Goal: Task Accomplishment & Management: Manage account settings

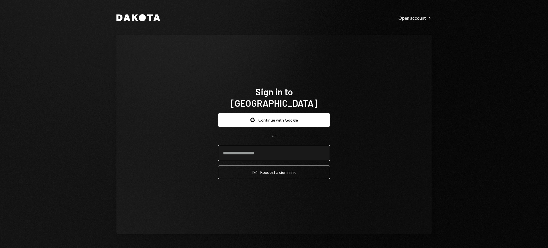
click at [287, 148] on input "email" at bounding box center [274, 153] width 112 height 16
click at [0, 248] on com-1password-button at bounding box center [0, 248] width 0 height 0
type input "**********"
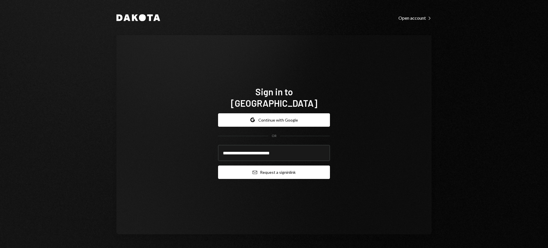
click at [271, 166] on button "Email Request a sign in link" at bounding box center [274, 172] width 112 height 13
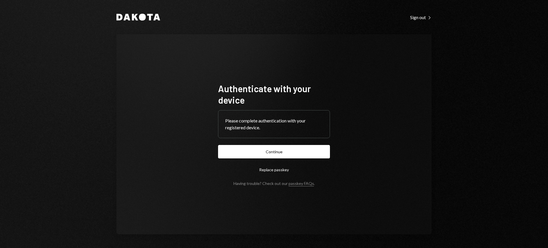
click at [303, 155] on button "Continue" at bounding box center [274, 151] width 112 height 13
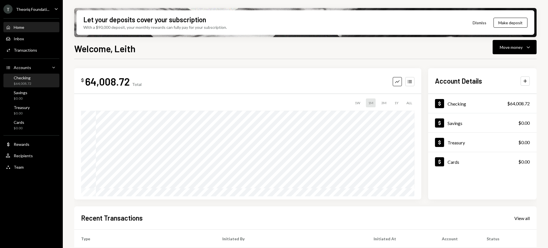
click at [34, 82] on div "Checking $64,008.72" at bounding box center [31, 80] width 51 height 11
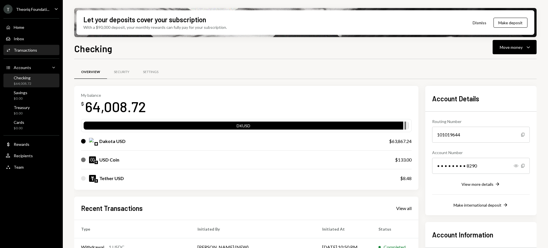
click at [30, 50] on div "Transactions" at bounding box center [25, 50] width 23 height 5
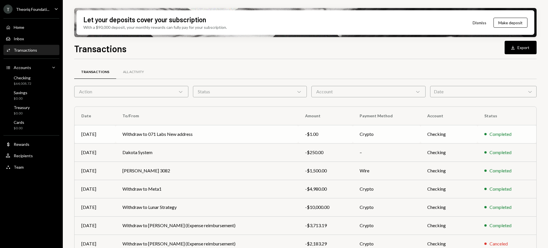
click at [229, 130] on td "Withdraw to 071 Labs New address" at bounding box center [207, 134] width 183 height 18
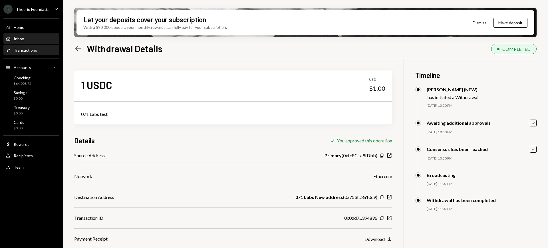
click at [34, 42] on div "Inbox Inbox" at bounding box center [31, 39] width 51 height 10
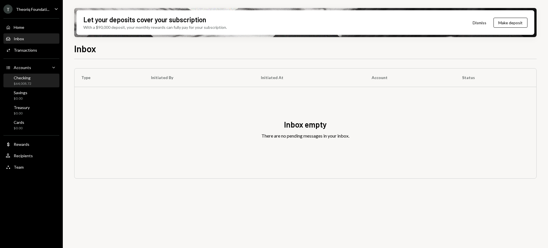
click at [33, 83] on div "Checking $64,008.72" at bounding box center [31, 80] width 51 height 11
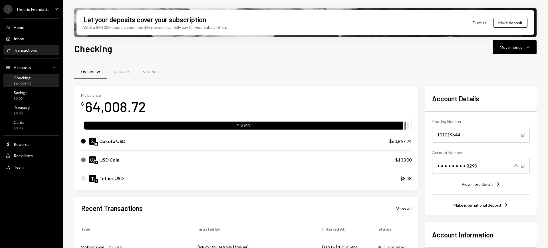
click at [38, 49] on div "Activities Transactions" at bounding box center [31, 50] width 51 height 5
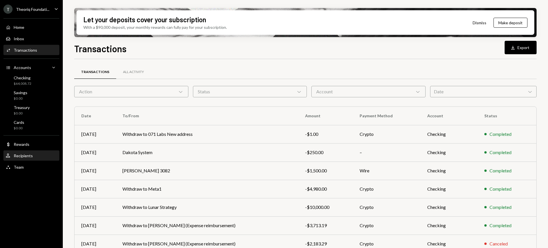
click at [41, 160] on div "User Recipients" at bounding box center [31, 156] width 51 height 10
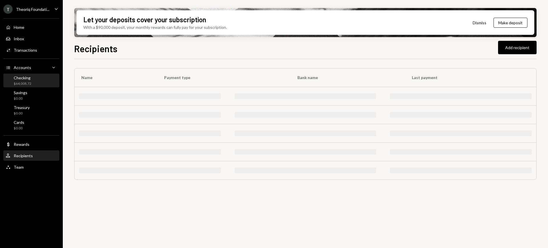
click at [31, 76] on div "Checking $64,008.72" at bounding box center [31, 80] width 51 height 11
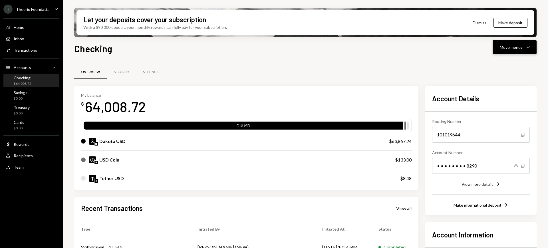
click at [438, 44] on div "Move money" at bounding box center [511, 47] width 23 height 6
click at [438, 90] on div "Deposit" at bounding box center [511, 90] width 42 height 6
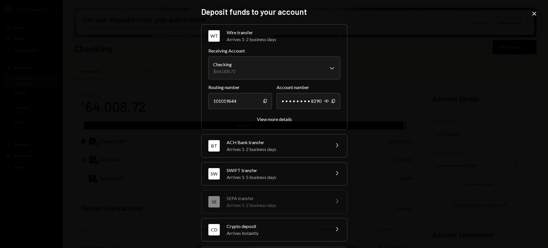
scroll to position [30, 0]
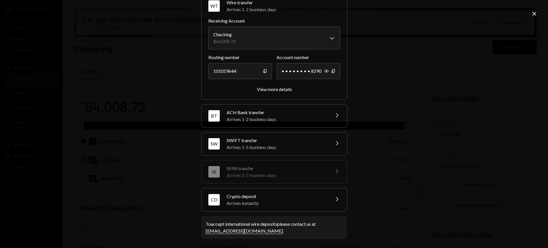
click at [315, 193] on div "Crypto deposit" at bounding box center [277, 196] width 100 height 7
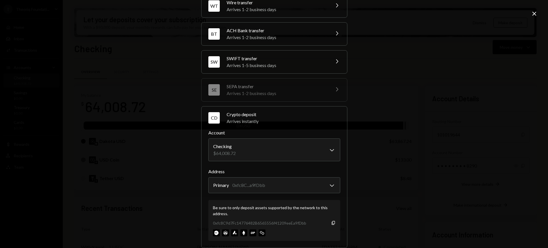
scroll to position [67, 0]
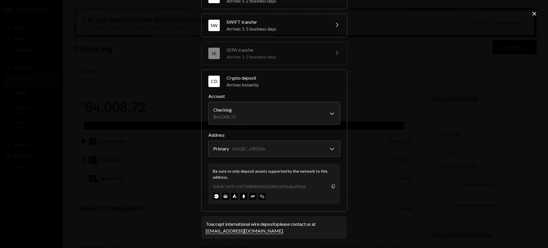
click at [332, 187] on icon "button" at bounding box center [333, 187] width 3 height 4
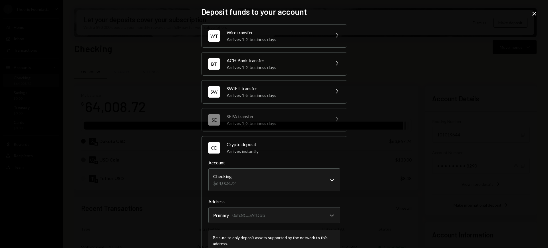
click at [408, 185] on div "**********" at bounding box center [274, 124] width 548 height 248
click at [540, 17] on div "**********" at bounding box center [274, 124] width 548 height 248
click at [535, 11] on icon "Close" at bounding box center [534, 13] width 7 height 7
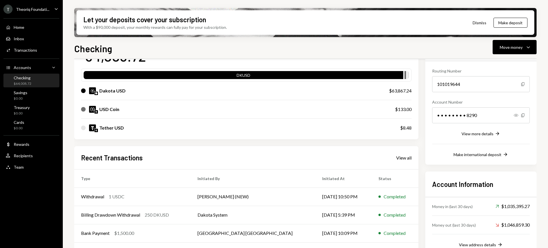
scroll to position [86, 0]
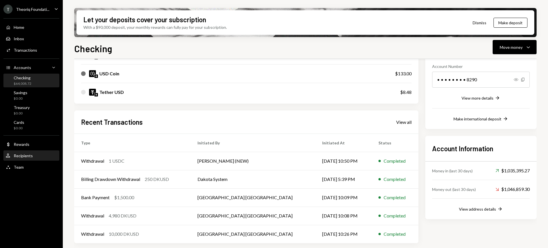
click at [46, 153] on div "User Recipients" at bounding box center [31, 155] width 51 height 5
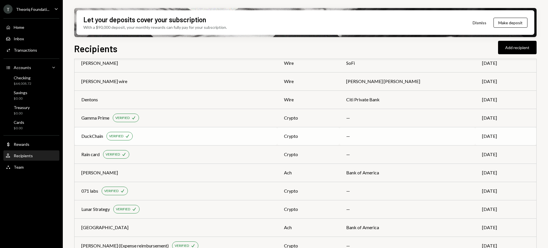
scroll to position [134, 0]
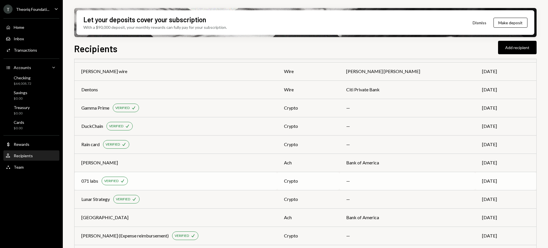
click at [260, 174] on td "071 labs VERIFIED Check" at bounding box center [176, 181] width 203 height 18
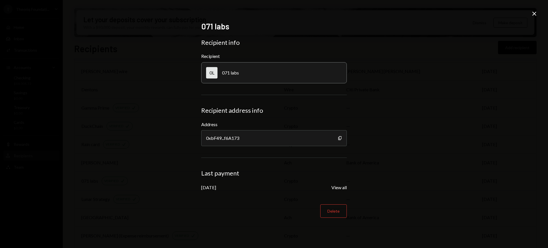
click at [535, 15] on icon "Close" at bounding box center [534, 13] width 7 height 7
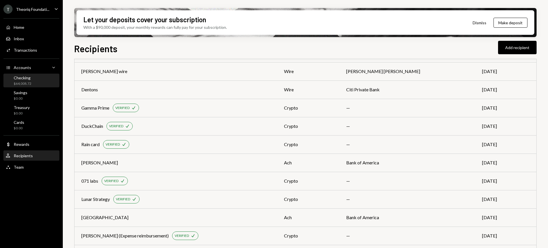
click at [39, 82] on div "Checking $64,008.72" at bounding box center [31, 80] width 51 height 11
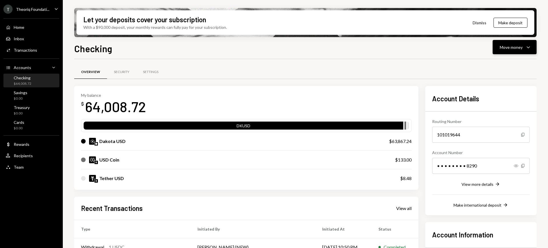
click at [503, 51] on button "Move money Caret Down" at bounding box center [515, 47] width 44 height 14
click at [498, 63] on div "Send" at bounding box center [511, 64] width 42 height 6
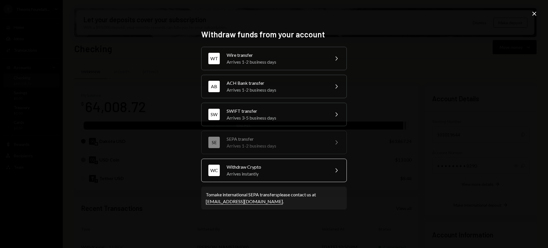
click at [312, 171] on div "Arrives instantly" at bounding box center [276, 174] width 99 height 7
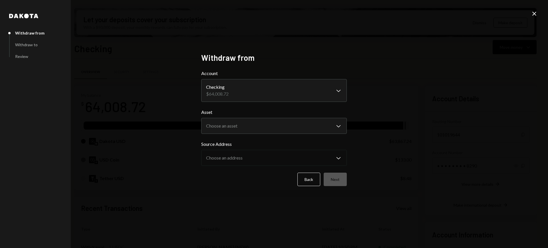
click at [328, 117] on div "Asset Choose an asset Chevron Down ***** **** ****" at bounding box center [274, 121] width 146 height 25
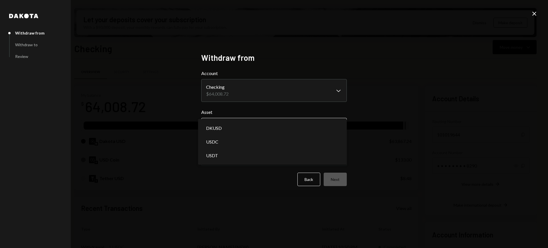
click at [328, 121] on body "T Theoriq Foundati... Caret Down Home Home Inbox Inbox Activities Transactions …" at bounding box center [274, 124] width 548 height 248
select select "*****"
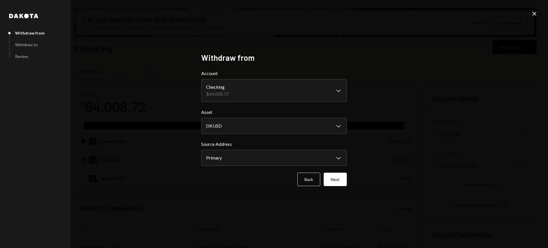
click at [336, 172] on form "**********" at bounding box center [274, 128] width 146 height 116
click at [336, 175] on button "Next" at bounding box center [335, 179] width 23 height 13
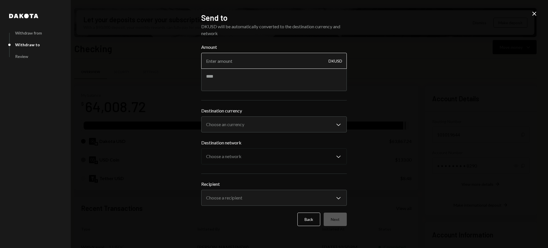
click at [298, 65] on input "Amount" at bounding box center [274, 61] width 146 height 16
type input "11999"
drag, startPoint x: 286, startPoint y: 76, endPoint x: 287, endPoint y: 72, distance: 4.0
click at [287, 74] on textarea at bounding box center [274, 79] width 146 height 23
type textarea "**********"
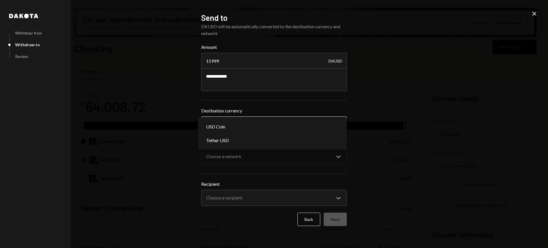
click at [314, 121] on body "T Theoriq Foundati... Caret Down Home Home Inbox Inbox Activities Transactions …" at bounding box center [274, 124] width 548 height 248
select select "****"
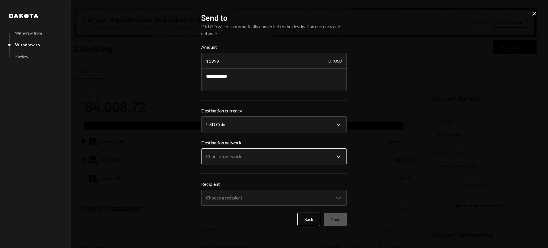
click at [306, 149] on button "Choose a network Chevron Down" at bounding box center [274, 157] width 146 height 16
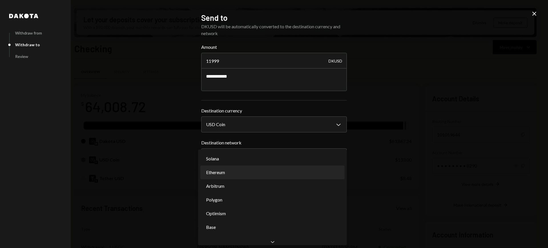
select select "**********"
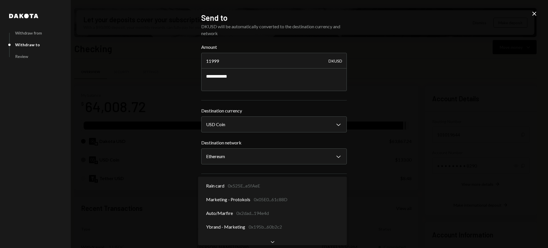
click at [333, 203] on body "T Theoriq Foundati... Caret Down Home Home Inbox Inbox Activities Transactions …" at bounding box center [274, 124] width 548 height 248
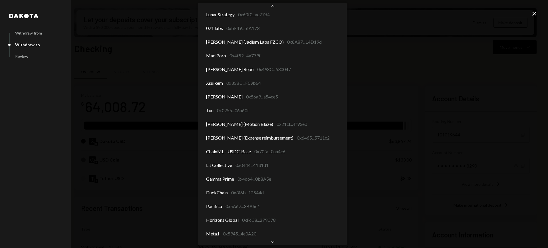
scroll to position [290, 0]
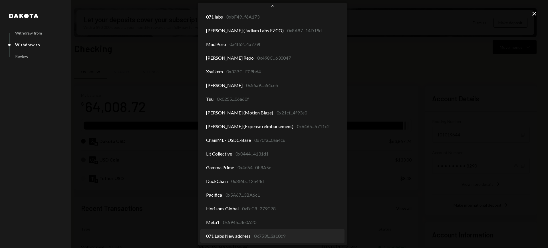
select select "**********"
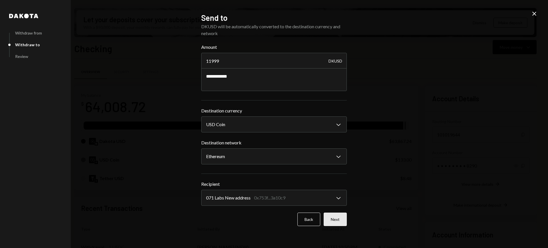
click at [333, 223] on button "Next" at bounding box center [335, 219] width 23 height 13
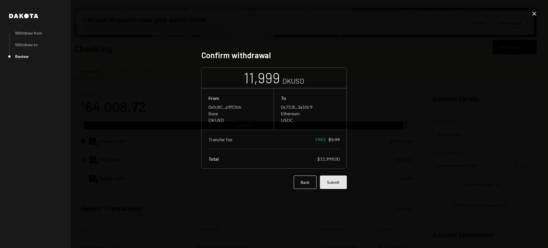
click at [340, 182] on button "Submit" at bounding box center [333, 182] width 27 height 13
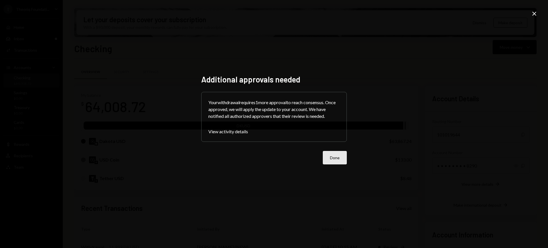
click at [330, 159] on button "Done" at bounding box center [335, 157] width 24 height 13
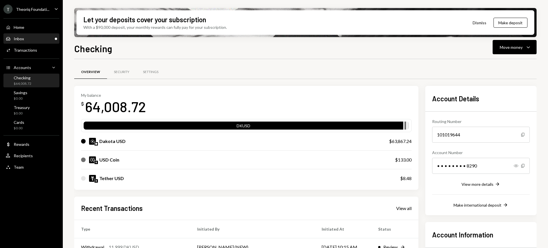
click at [35, 36] on div "Inbox Inbox" at bounding box center [31, 38] width 51 height 5
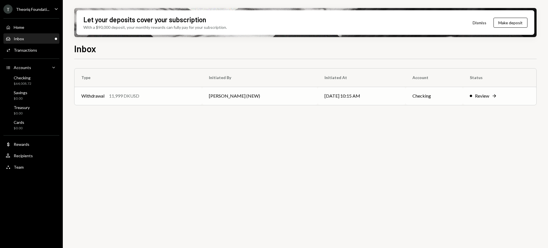
click at [375, 94] on td "[DATE] 10:15 AM" at bounding box center [362, 96] width 88 height 18
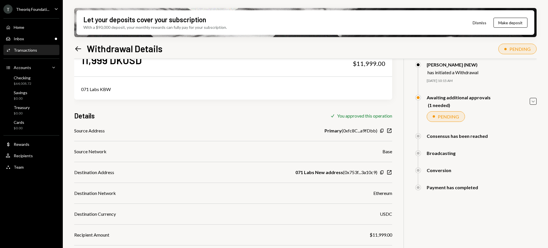
scroll to position [14, 0]
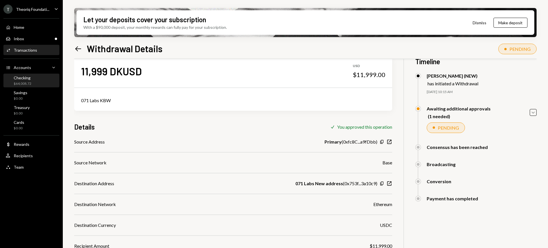
click at [22, 77] on div "Checking" at bounding box center [23, 77] width 18 height 5
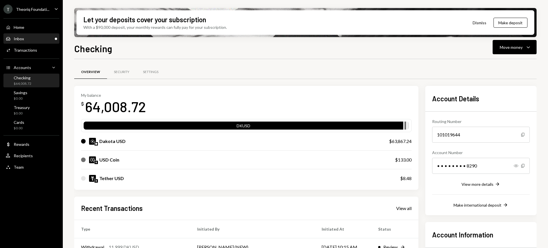
click at [34, 41] on div "Inbox Inbox" at bounding box center [31, 39] width 51 height 10
